Goal: Task Accomplishment & Management: Manage account settings

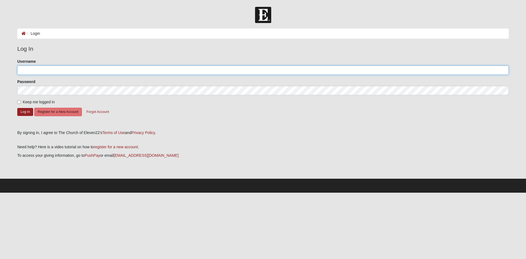
click at [56, 70] on input "Username" at bounding box center [262, 69] width 491 height 9
type input "msstreamstalker"
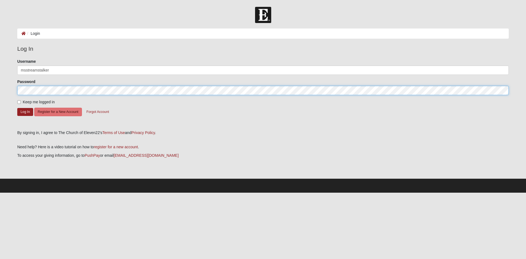
click at [17, 108] on button "Log In" at bounding box center [25, 112] width 16 height 8
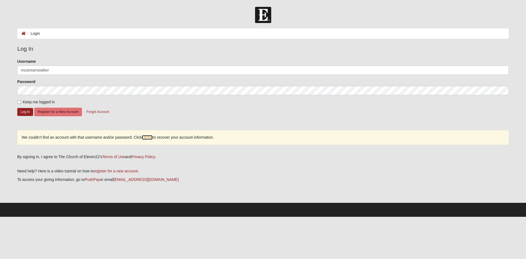
click at [146, 136] on link "HERE" at bounding box center [147, 137] width 11 height 5
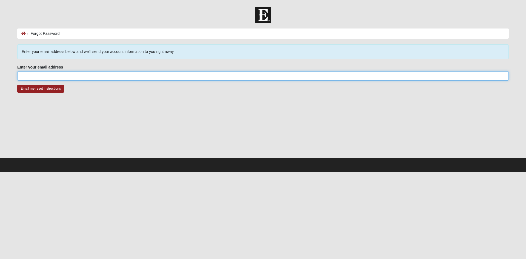
click at [73, 77] on input "Enter your email address" at bounding box center [262, 75] width 491 height 9
type input "[EMAIL_ADDRESS][DOMAIN_NAME]"
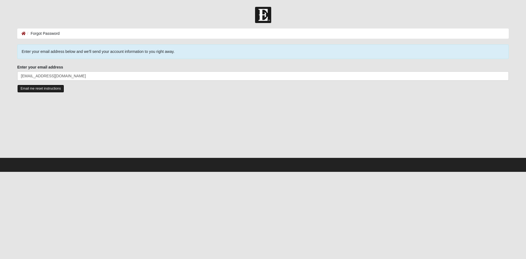
click at [42, 89] on input "Email me reset instructions" at bounding box center [40, 89] width 47 height 8
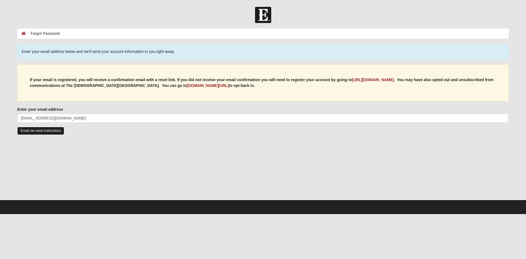
click at [51, 130] on input "Email me reset instructions" at bounding box center [40, 131] width 47 height 8
